Goal: Transaction & Acquisition: Book appointment/travel/reservation

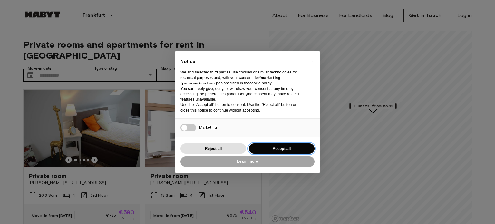
click at [291, 146] on button "Accept all" at bounding box center [282, 148] width 66 height 11
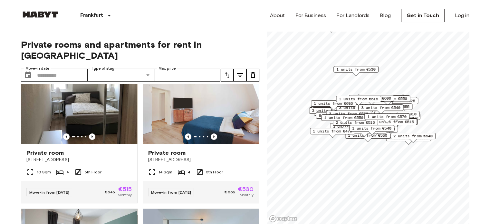
scroll to position [161, 0]
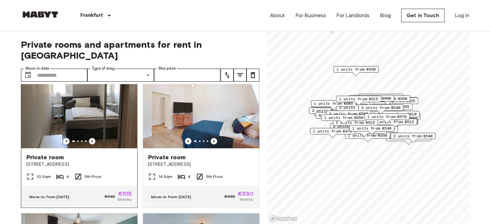
click at [91, 138] on icon "Previous image" at bounding box center [92, 141] width 6 height 6
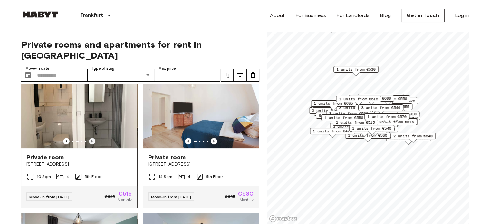
click at [91, 138] on icon "Previous image" at bounding box center [92, 141] width 6 height 6
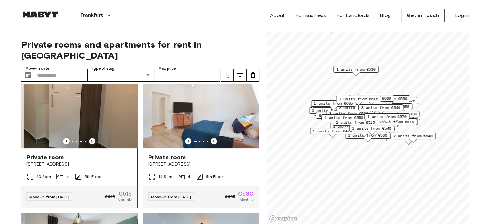
click at [91, 138] on icon "Previous image" at bounding box center [92, 141] width 6 height 6
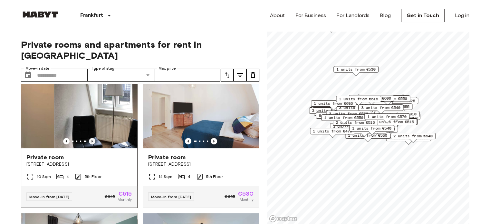
click at [91, 138] on icon "Previous image" at bounding box center [92, 141] width 6 height 6
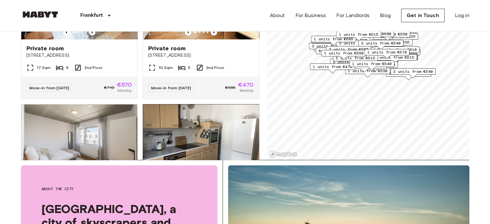
scroll to position [612, 0]
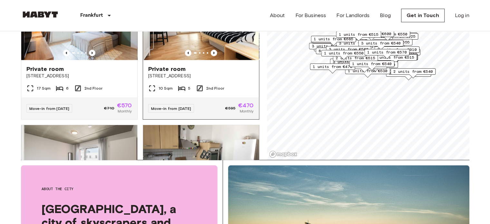
click at [234, 103] on div "Move-in from [DATE] €595 €470 Monthly" at bounding box center [201, 108] width 116 height 22
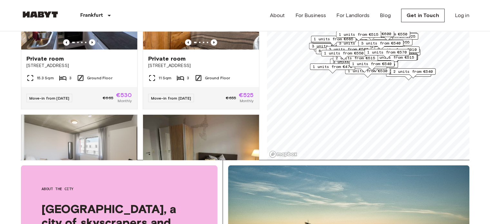
scroll to position [1483, 0]
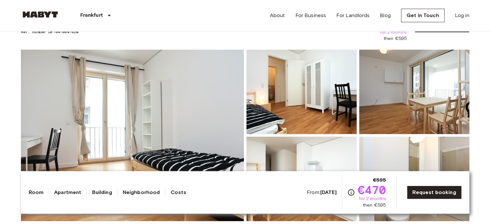
scroll to position [32, 0]
